Goal: Task Accomplishment & Management: Manage account settings

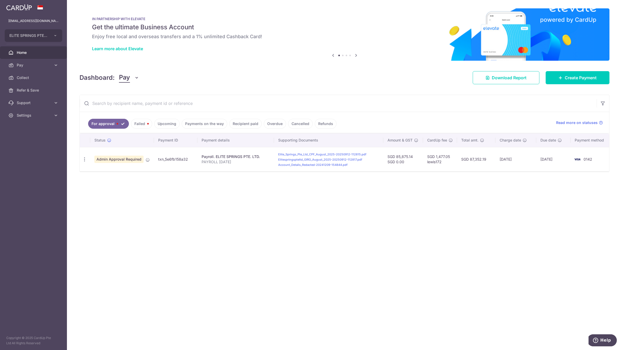
click at [216, 232] on div "× Pause Schedule Pause all future payments in this series Pause just this one p…" at bounding box center [344, 175] width 555 height 350
click at [41, 63] on span "Pay" at bounding box center [34, 65] width 35 height 5
click at [49, 82] on link "Payments" at bounding box center [33, 77] width 67 height 13
